Goal: Task Accomplishment & Management: Complete application form

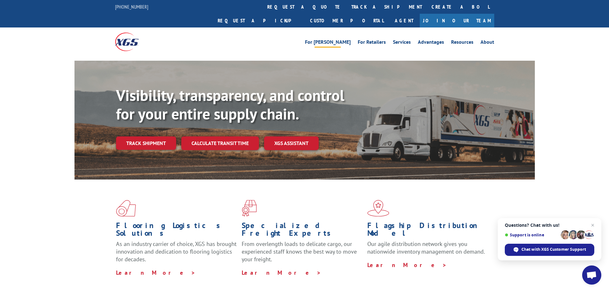
click at [338, 40] on link "For [PERSON_NAME]" at bounding box center [328, 43] width 46 height 7
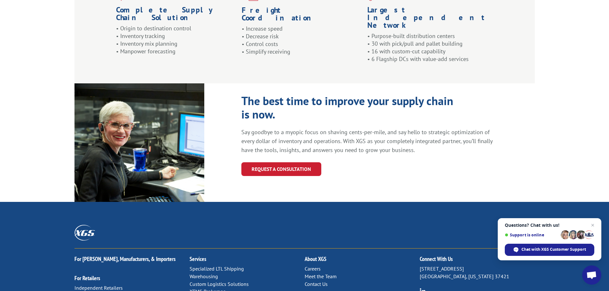
scroll to position [671, 0]
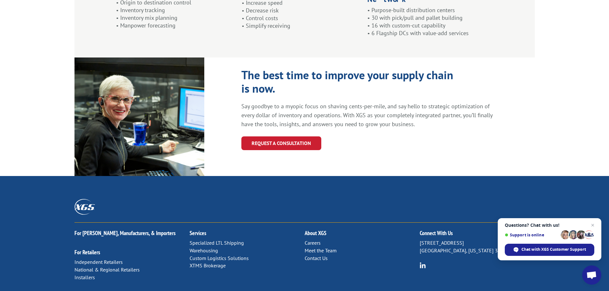
drag, startPoint x: 210, startPoint y: 241, endPoint x: 206, endPoint y: 240, distance: 3.6
